Goal: Information Seeking & Learning: Learn about a topic

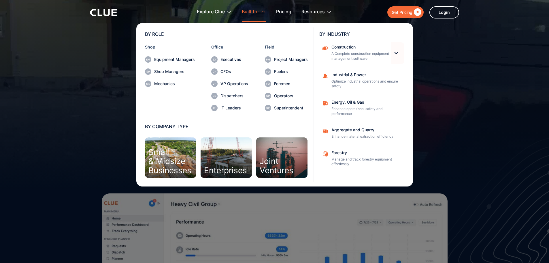
click at [397, 52] on div at bounding box center [396, 52] width 5 height 5
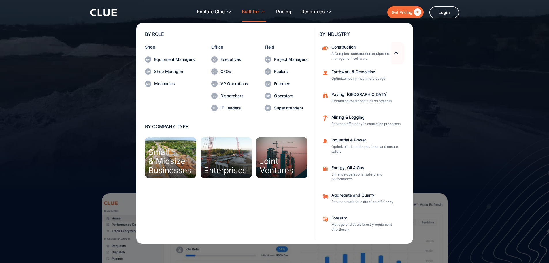
click at [396, 54] on div at bounding box center [396, 52] width 5 height 5
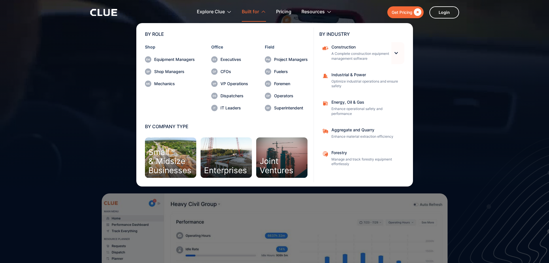
click at [395, 54] on div at bounding box center [396, 52] width 5 height 5
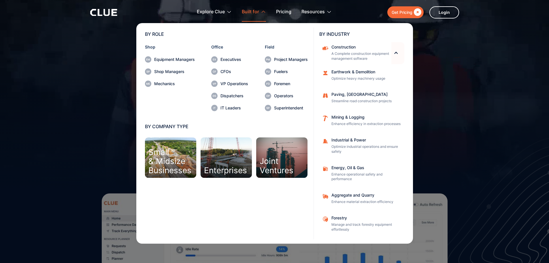
click at [395, 54] on div at bounding box center [396, 52] width 5 height 5
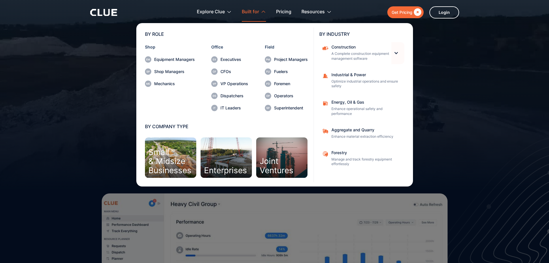
click at [395, 53] on div at bounding box center [396, 52] width 5 height 5
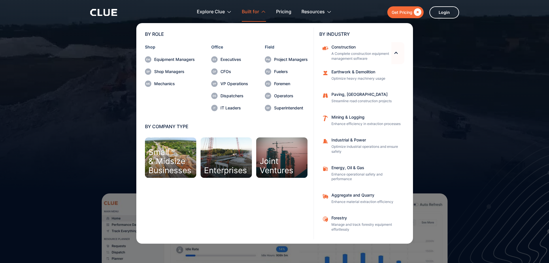
drag, startPoint x: 395, startPoint y: 53, endPoint x: 345, endPoint y: 48, distance: 51.0
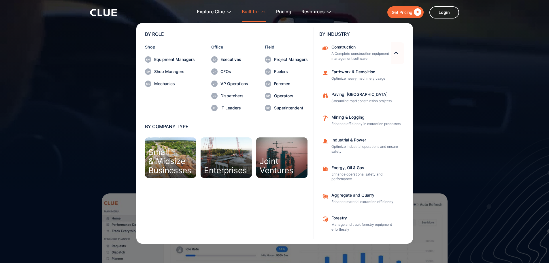
click at [396, 53] on div at bounding box center [396, 52] width 5 height 5
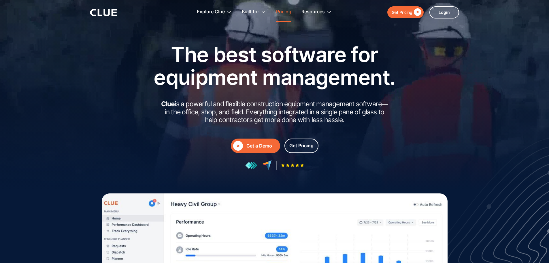
click at [279, 10] on link "Pricing" at bounding box center [283, 12] width 15 height 18
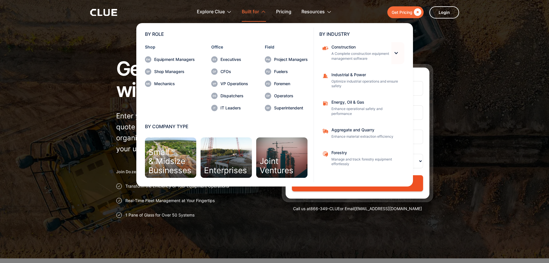
click at [396, 52] on div at bounding box center [396, 52] width 5 height 5
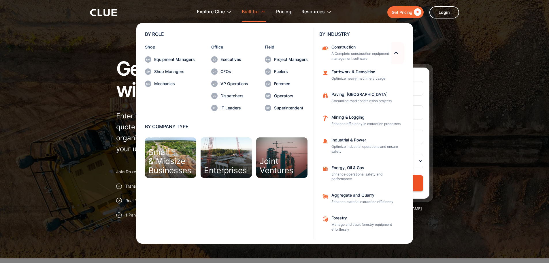
click at [396, 52] on div at bounding box center [396, 52] width 5 height 5
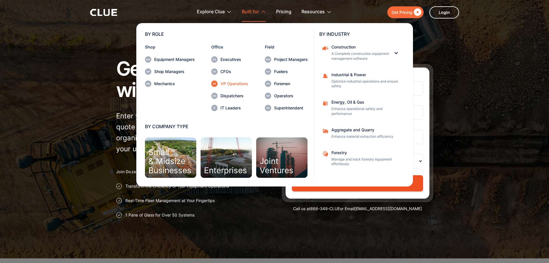
click at [228, 83] on div "VP Operations" at bounding box center [235, 84] width 28 height 4
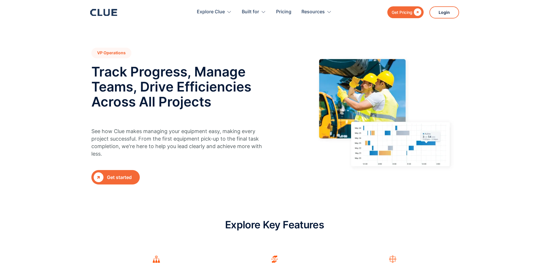
click at [476, 80] on section "VP Operations Track Progress, Manage Teams, Drive Efficiencies Across All Proje…" at bounding box center [274, 99] width 549 height 199
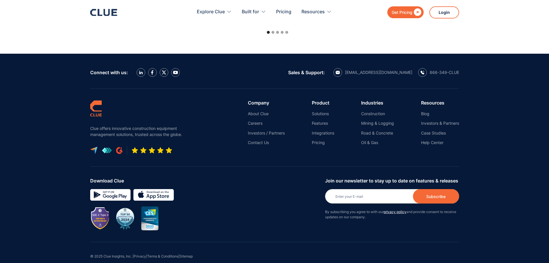
scroll to position [2068, 0]
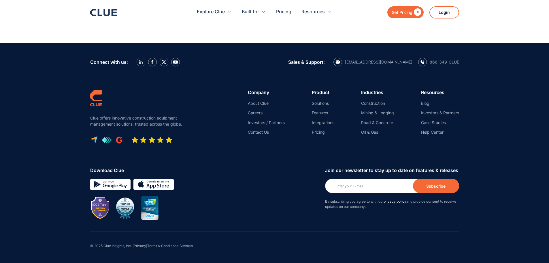
click at [142, 61] on img at bounding box center [141, 62] width 4 height 4
